Goal: Task Accomplishment & Management: Manage account settings

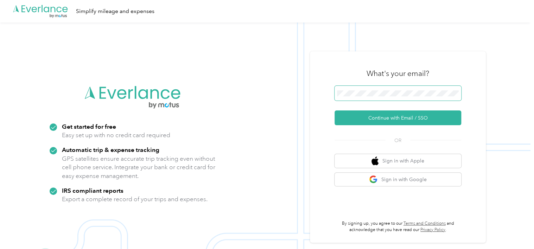
click at [384, 89] on span at bounding box center [398, 93] width 127 height 15
click at [375, 97] on span at bounding box center [398, 93] width 127 height 15
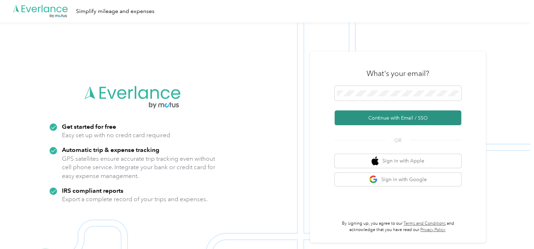
click at [372, 118] on button "Continue with Email / SSO" at bounding box center [398, 117] width 127 height 15
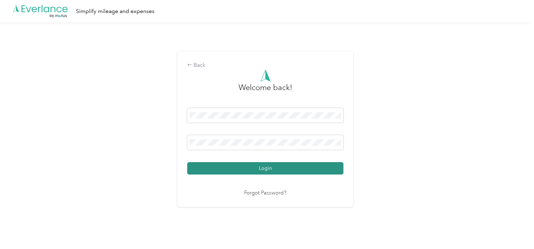
click at [320, 170] on button "Login" at bounding box center [265, 168] width 156 height 12
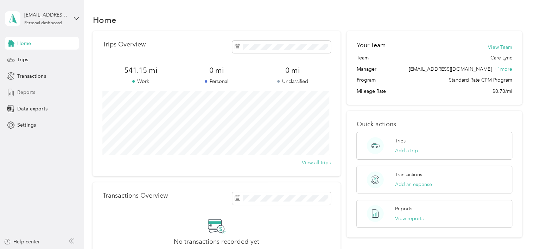
click at [31, 94] on span "Reports" at bounding box center [26, 92] width 18 height 7
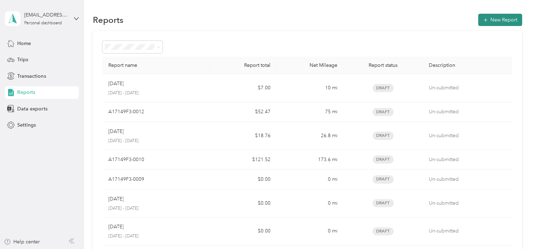
click at [505, 19] on button "New Report" at bounding box center [500, 20] width 44 height 12
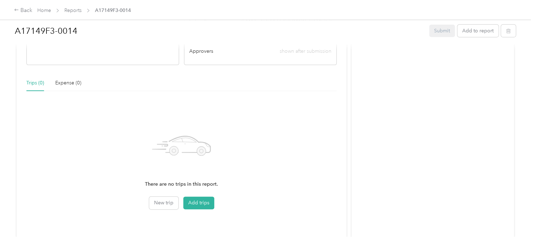
scroll to position [144, 0]
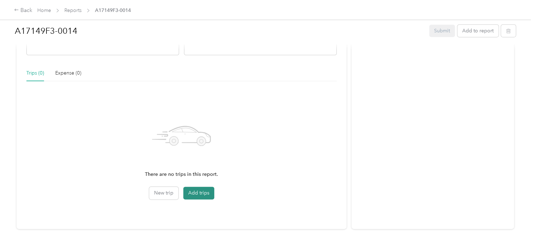
click at [194, 196] on button "Add trips" at bounding box center [198, 193] width 31 height 13
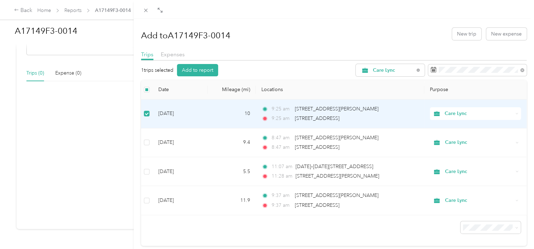
click at [476, 51] on div "Trips Expenses" at bounding box center [334, 55] width 386 height 10
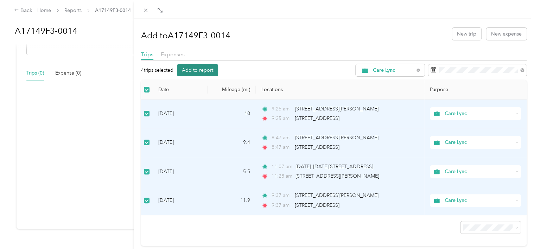
click at [195, 75] on button "Add to report" at bounding box center [197, 70] width 41 height 12
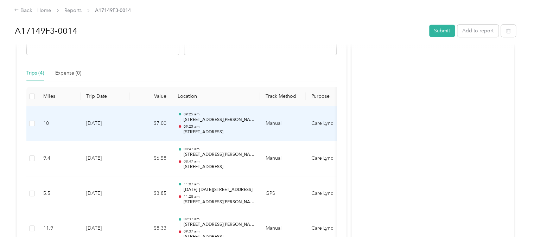
click at [239, 127] on p "09:25 am" at bounding box center [218, 126] width 71 height 5
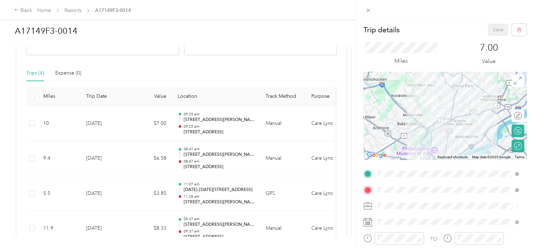
click at [345, 122] on div "Trip details Save This trip cannot be edited because it is either under review,…" at bounding box center [267, 124] width 534 height 249
